Goal: Task Accomplishment & Management: Manage account settings

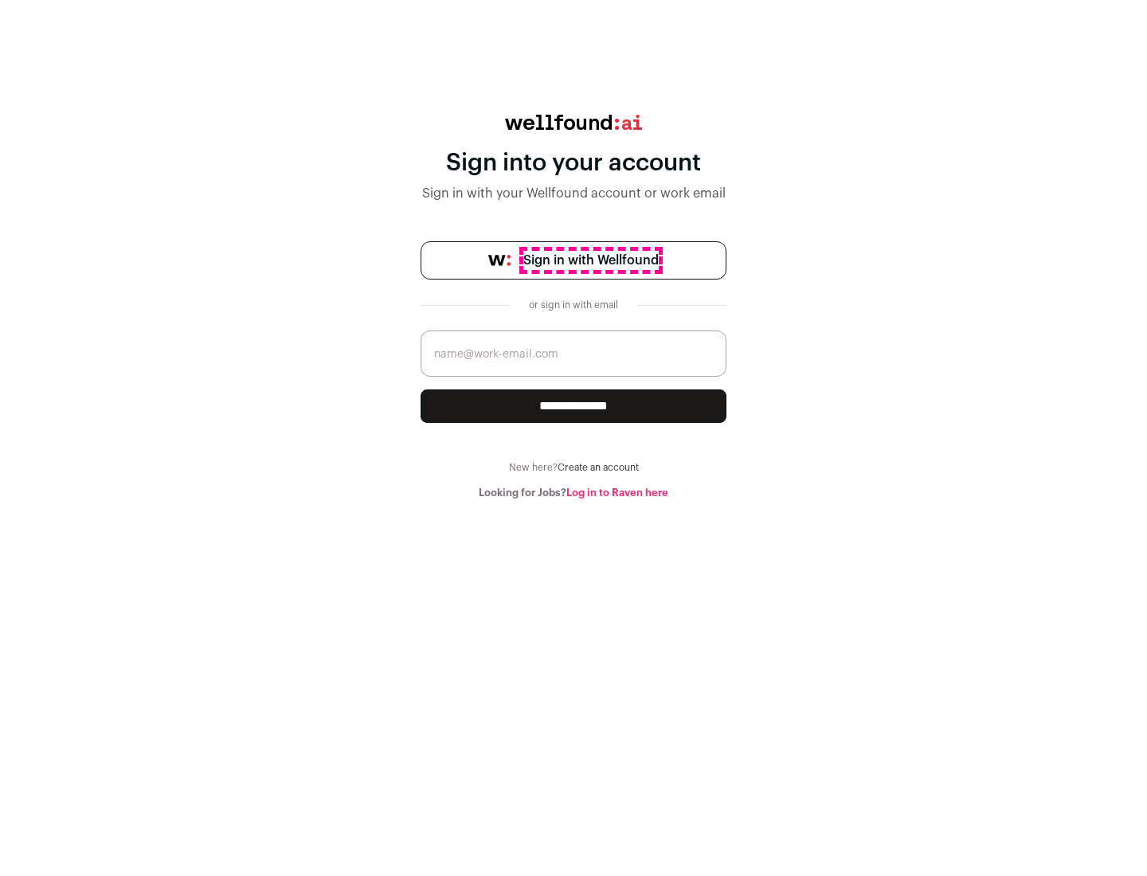
click at [590, 260] on span "Sign in with Wellfound" at bounding box center [590, 260] width 135 height 19
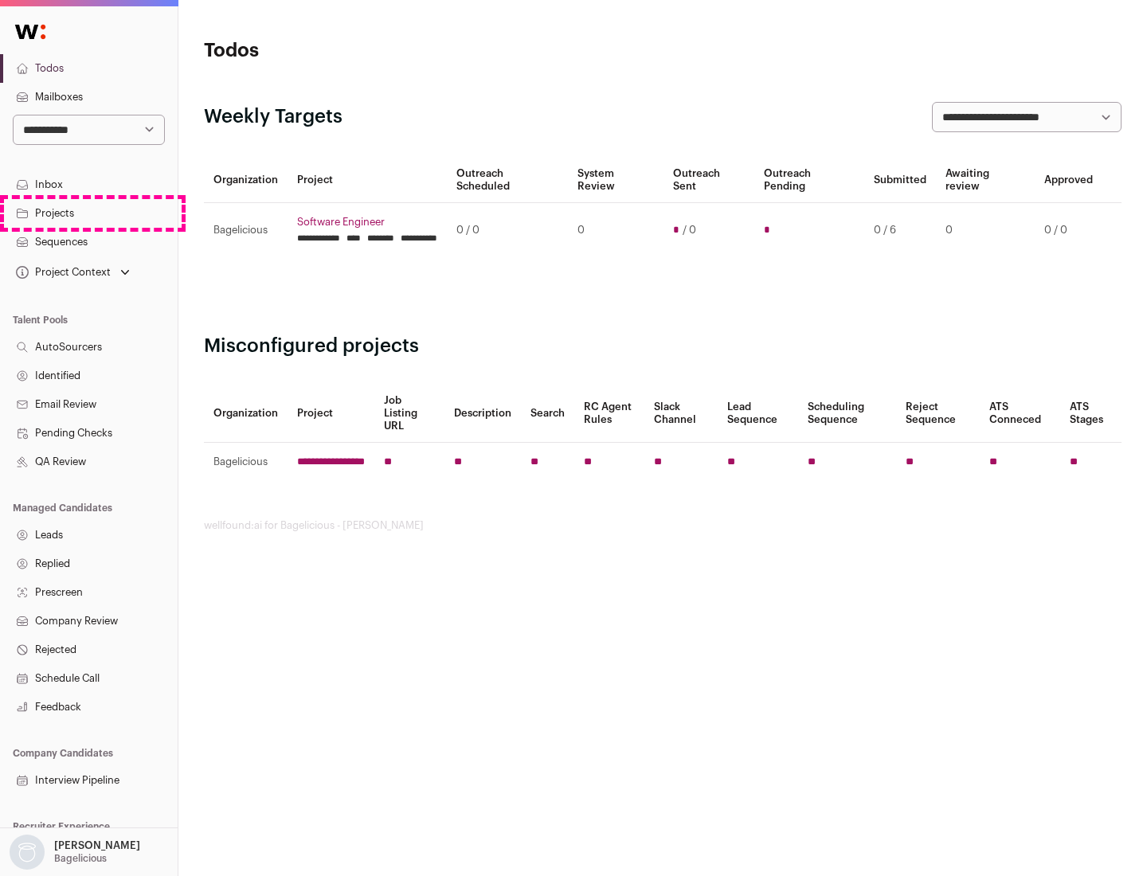
click at [88, 213] on link "Projects" at bounding box center [89, 213] width 178 height 29
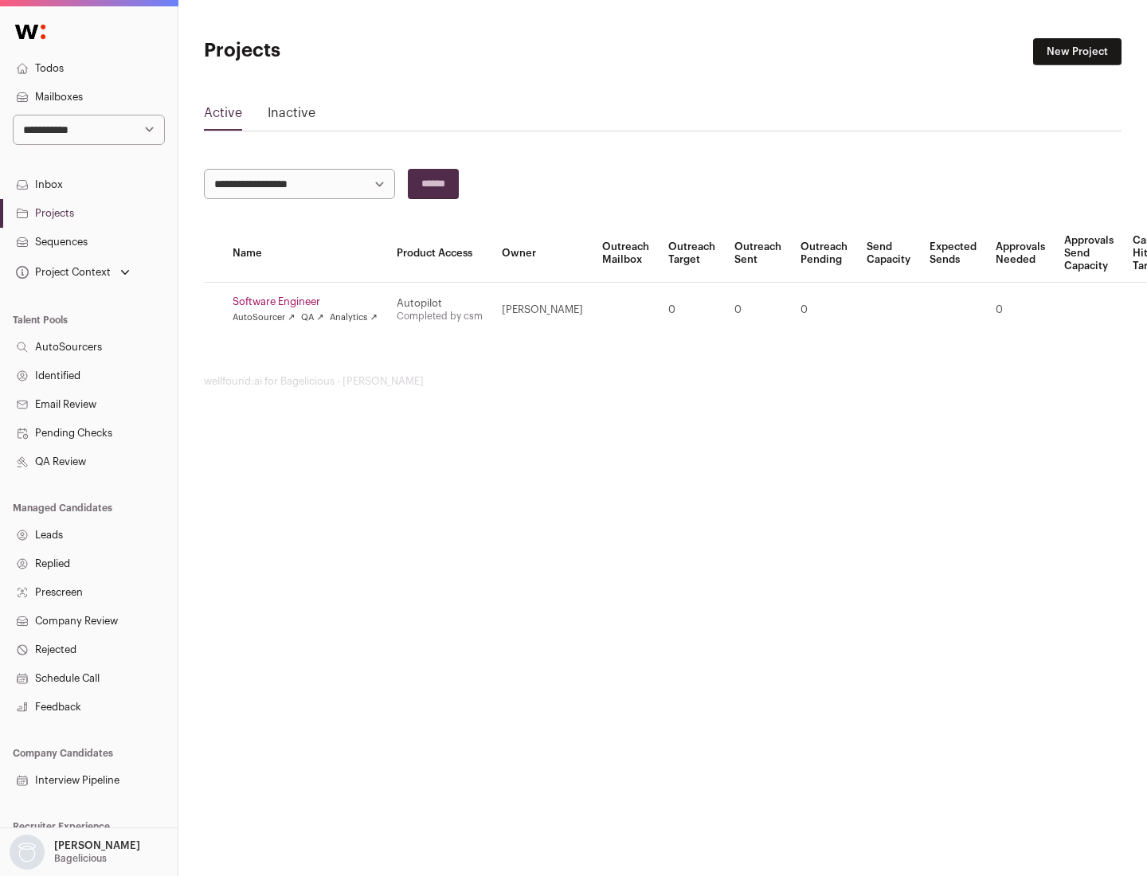
click at [310, 302] on link "Software Engineer" at bounding box center [305, 302] width 145 height 13
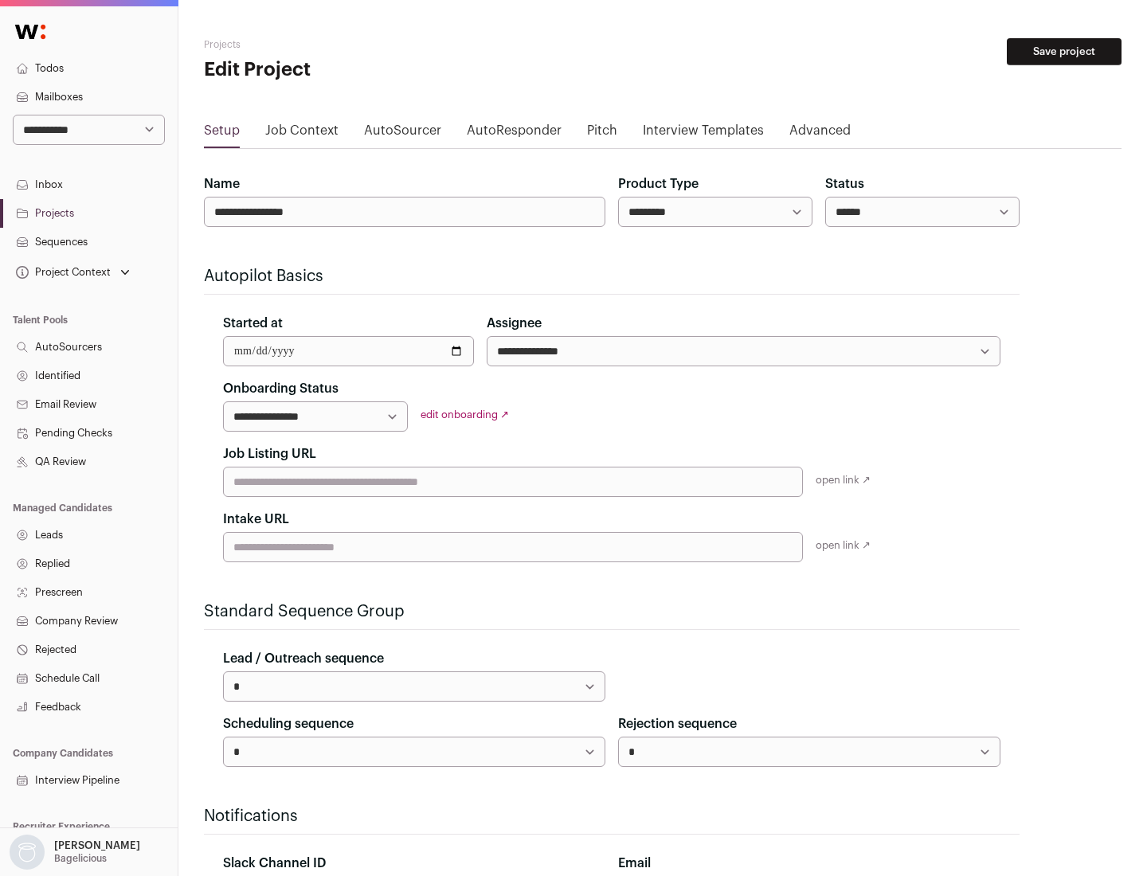
click at [1064, 52] on button "Save project" at bounding box center [1064, 51] width 115 height 27
